Goal: Find specific page/section: Find specific page/section

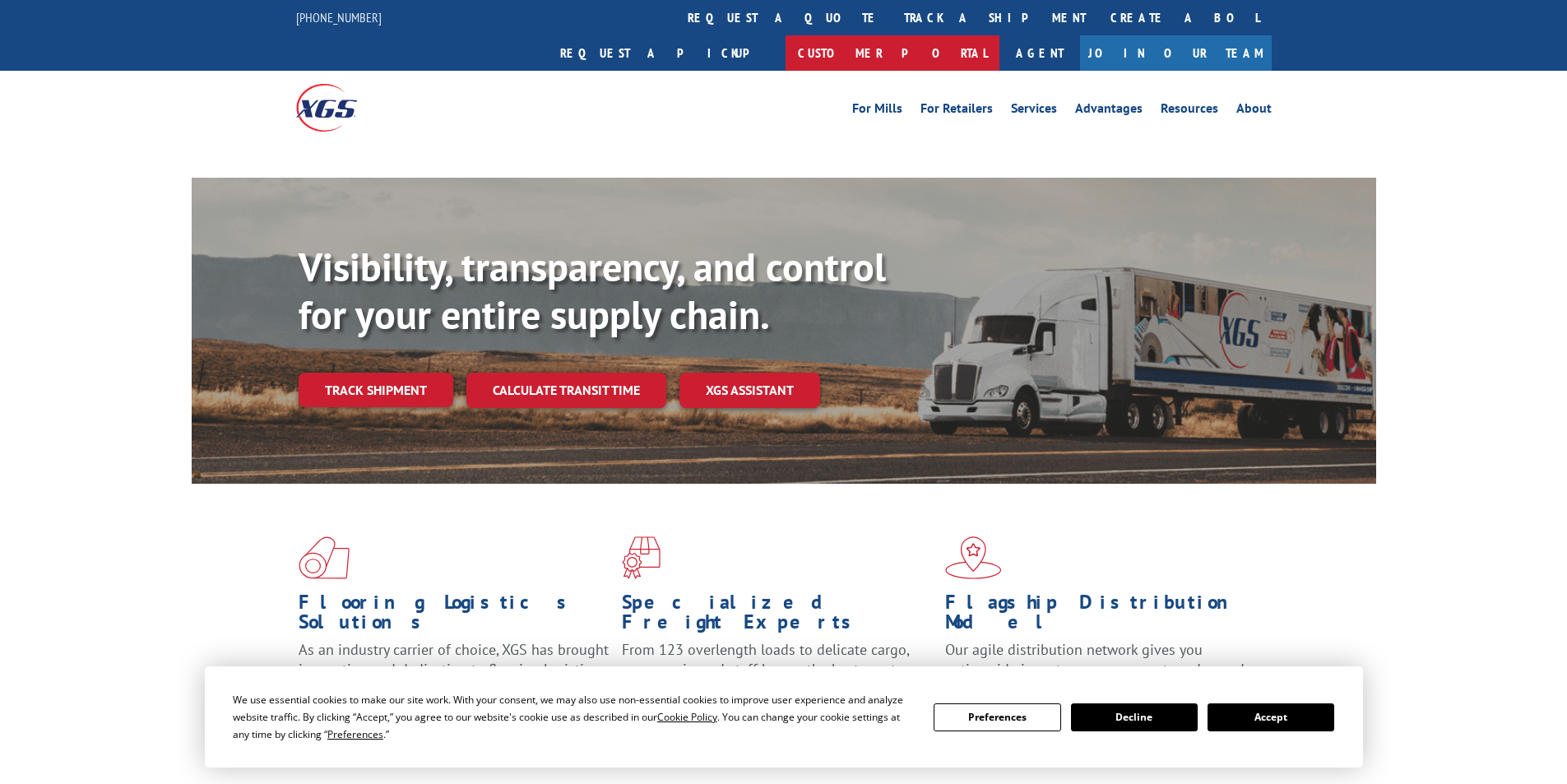
click at [999, 35] on link "Customer Portal" at bounding box center [892, 53] width 214 height 35
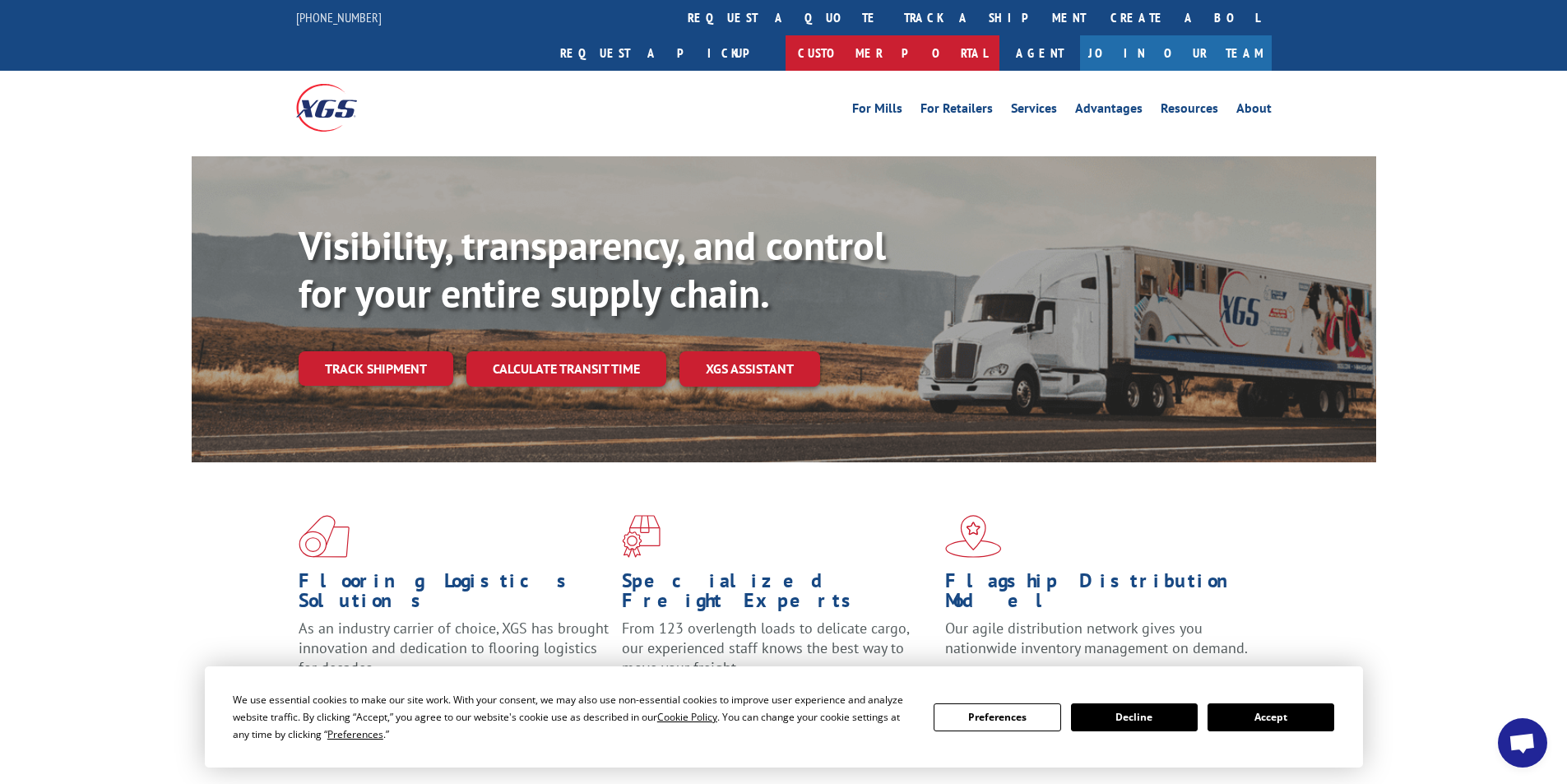
click at [999, 35] on link "Customer Portal" at bounding box center [892, 53] width 214 height 35
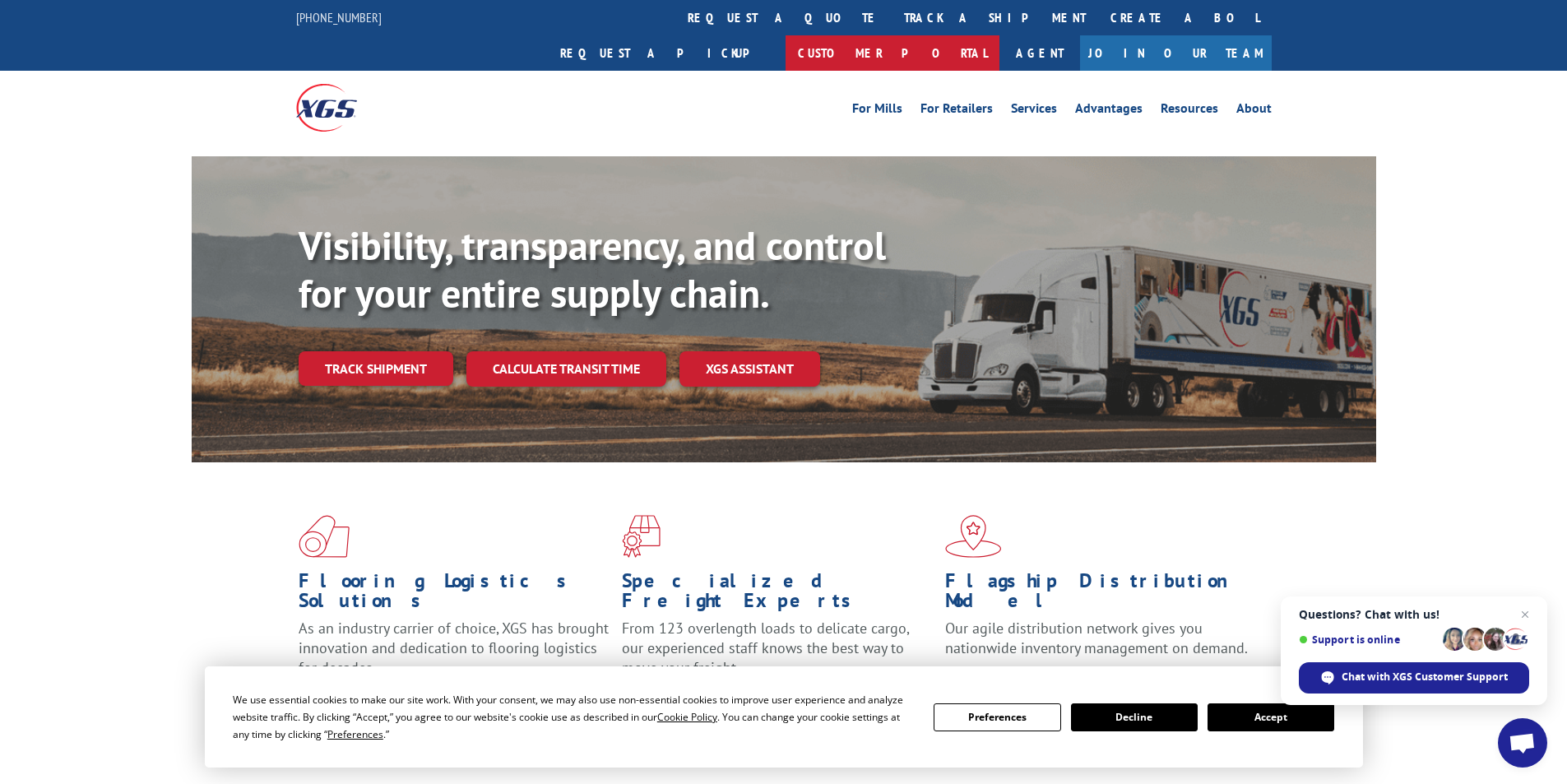
click at [999, 35] on link "Customer Portal" at bounding box center [892, 53] width 214 height 35
